Goal: Task Accomplishment & Management: Manage account settings

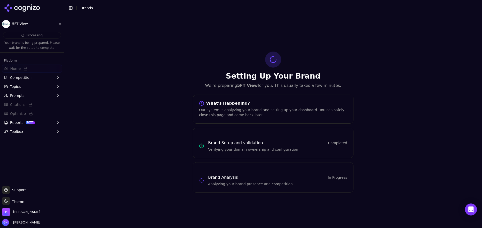
click at [35, 13] on div at bounding box center [32, 8] width 64 height 16
click at [27, 8] on icon at bounding box center [29, 8] width 4 height 4
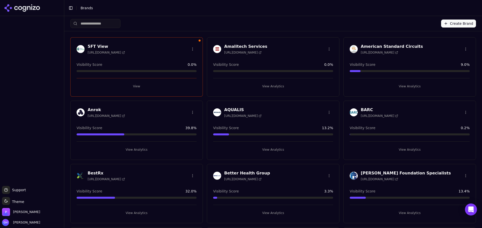
click at [141, 86] on button "View" at bounding box center [136, 87] width 120 height 8
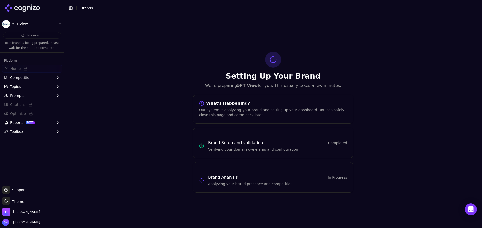
click at [33, 10] on icon at bounding box center [22, 8] width 36 height 8
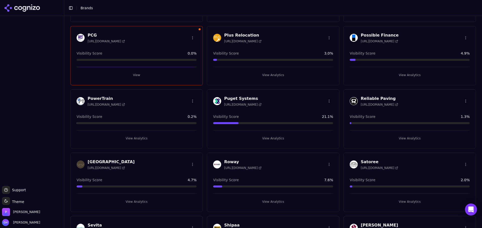
scroll to position [1031, 0]
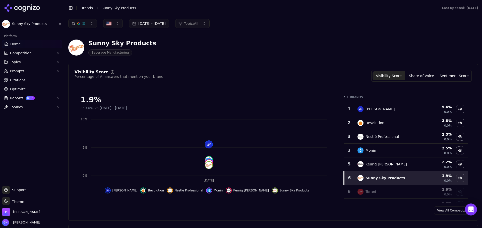
click at [163, 24] on button "Sep 29, 2025 - Oct 02, 2025" at bounding box center [149, 23] width 40 height 9
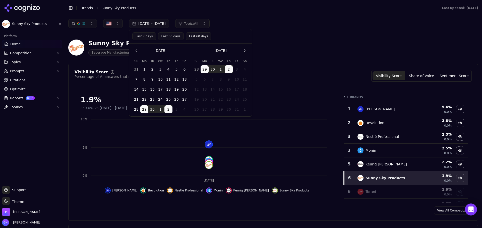
click at [202, 64] on tbody "28 29 30 1 2 3 4 5 6 7 8 9 10 11 12 13 14 15 16 17 18 19 20 21 22 23 24 25 26 2…" at bounding box center [220, 88] width 56 height 50
click at [214, 74] on tbody "28 29 30 1 2 3 4 5 6 7 8 9 10 11 12 13 14 15 16 17 18 19 20 21 22 23 24 25 26 2…" at bounding box center [220, 88] width 56 height 50
click at [230, 69] on button "2" at bounding box center [228, 69] width 8 height 8
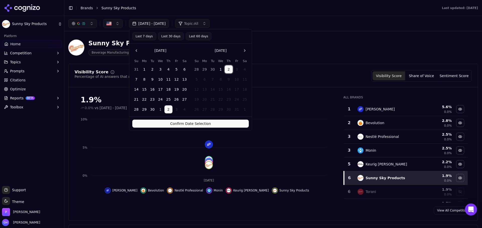
click at [230, 69] on button "2" at bounding box center [228, 69] width 8 height 8
click at [226, 75] on tbody "28 29 30 1 2 3 4 5 6 7 8 9 10 11 12 13 14 15 16 17 18 19 20 21 22 23 24 25 26 2…" at bounding box center [220, 88] width 56 height 50
click at [227, 71] on button "2" at bounding box center [228, 69] width 8 height 8
click at [220, 126] on button "Confirm Date Selection" at bounding box center [190, 124] width 116 height 8
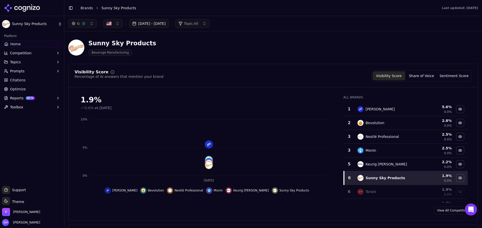
click at [166, 24] on button "Oct 02, 2025 - Oct 02, 2025" at bounding box center [149, 23] width 40 height 9
click at [138, 52] on button "Go to the Previous Month" at bounding box center [136, 51] width 8 height 8
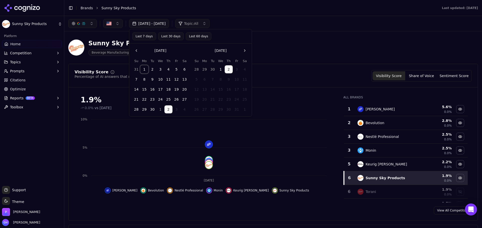
click at [145, 69] on button "1" at bounding box center [144, 69] width 8 height 8
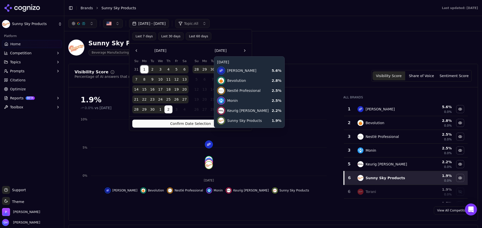
click at [186, 124] on button "Confirm Date Selection" at bounding box center [190, 124] width 116 height 8
